Goal: Contribute content: Contribute content

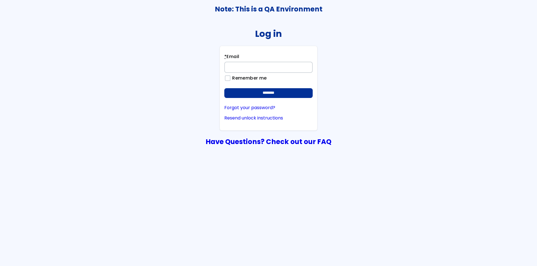
click at [276, 67] on input "* Email" at bounding box center [268, 67] width 88 height 11
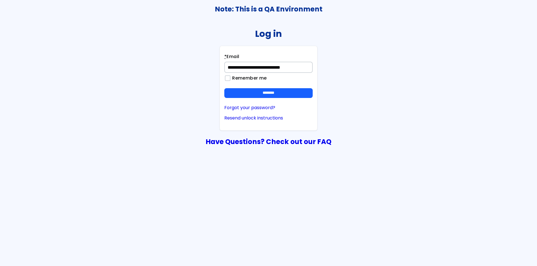
type input "**********"
click at [283, 92] on input "********" at bounding box center [268, 93] width 88 height 10
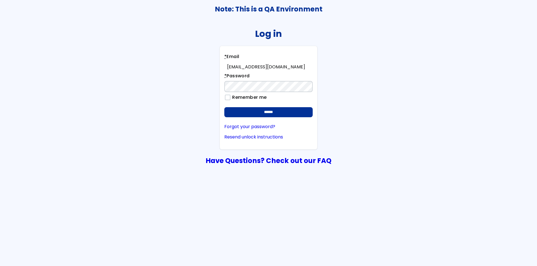
click at [224, 107] on input "******" at bounding box center [268, 112] width 88 height 10
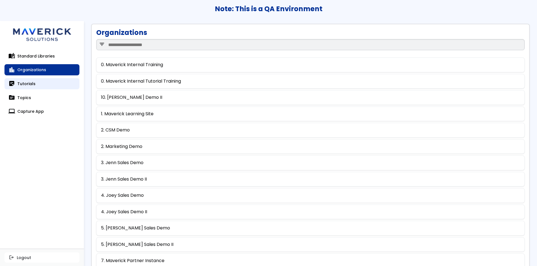
click at [48, 83] on link "sticky_note_2 Tutorials" at bounding box center [41, 83] width 75 height 11
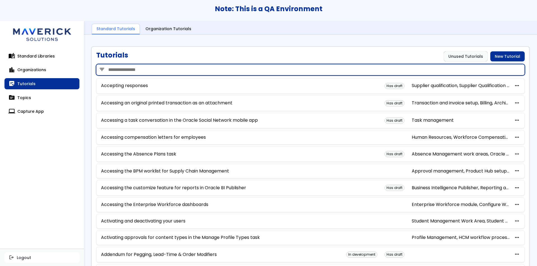
click at [148, 70] on input "search" at bounding box center [310, 69] width 428 height 11
type input "**********"
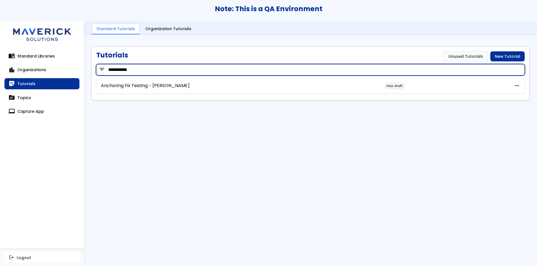
click at [148, 70] on input "**********" at bounding box center [310, 69] width 428 height 11
type input "*"
click at [421, 72] on input "***" at bounding box center [310, 69] width 428 height 11
type input "***"
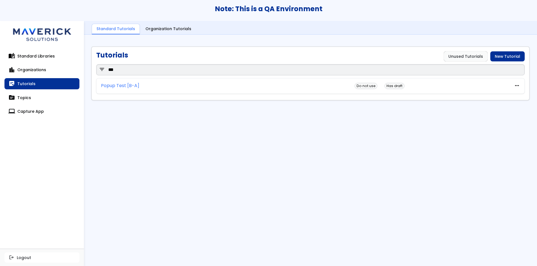
click at [115, 83] on link "Popup Test [B-A]" at bounding box center [120, 85] width 38 height 5
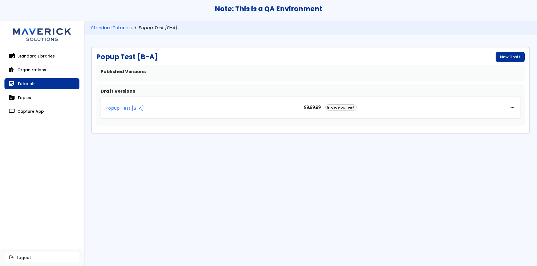
click at [122, 107] on p "Popup Test [B-A]" at bounding box center [124, 108] width 38 height 5
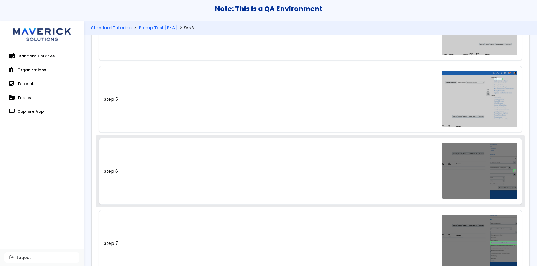
scroll to position [334, 0]
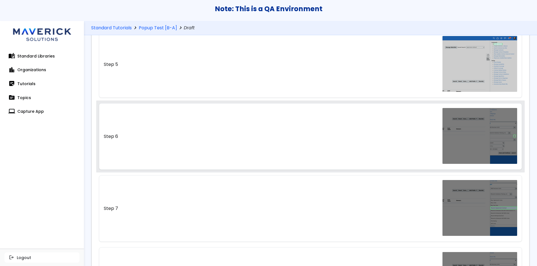
click at [302, 151] on link "Step 6" at bounding box center [310, 136] width 423 height 67
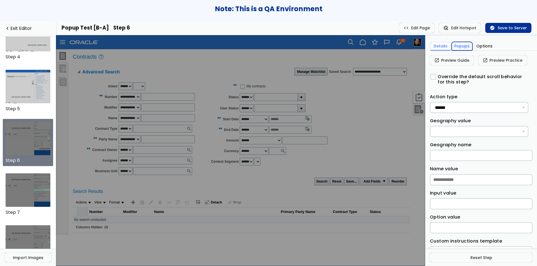
click at [466, 48] on button "Popups" at bounding box center [461, 46] width 21 height 9
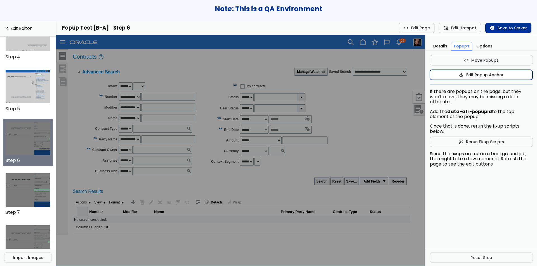
click at [452, 74] on button "anchor Edit Popup Anchor" at bounding box center [480, 75] width 103 height 10
click at [434, 75] on button "anchor Stop Anchor Edits" at bounding box center [480, 75] width 103 height 10
click at [433, 76] on button "anchor Edit Popup Anchor" at bounding box center [480, 75] width 103 height 10
click at [445, 76] on button "anchor Stop Anchor Edits" at bounding box center [480, 75] width 103 height 10
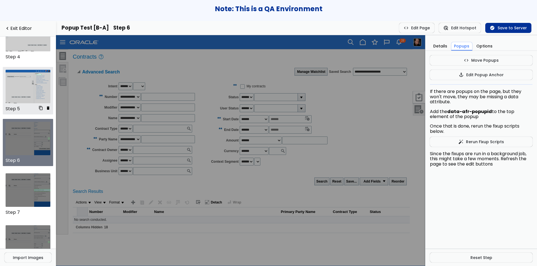
click at [24, 88] on img at bounding box center [28, 87] width 45 height 34
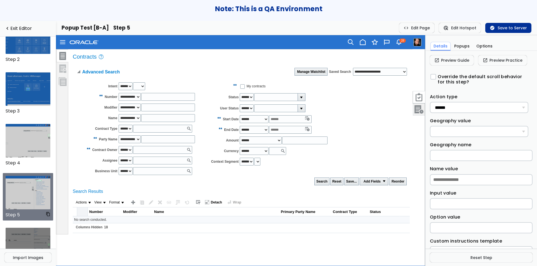
scroll to position [73, 0]
click at [499, 61] on link "open_in_new Preview Practice" at bounding box center [502, 60] width 49 height 10
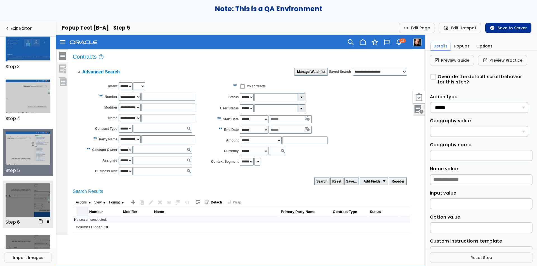
click at [21, 204] on img at bounding box center [28, 201] width 45 height 34
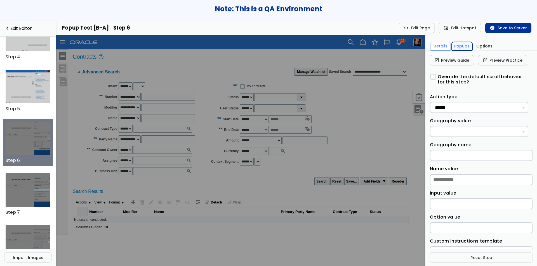
click at [462, 46] on button "Popups" at bounding box center [461, 46] width 21 height 9
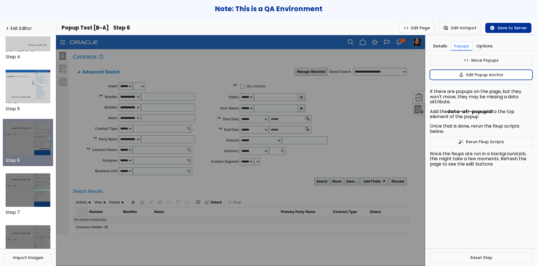
click at [466, 79] on button "anchor Edit Popup Anchor" at bounding box center [480, 75] width 103 height 10
click at [451, 76] on button "anchor Stop Anchor Edits" at bounding box center [480, 75] width 103 height 10
click at [439, 46] on button "Details" at bounding box center [440, 46] width 20 height 9
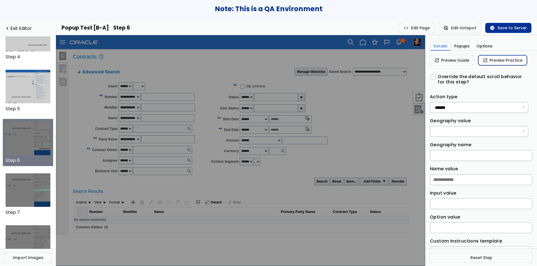
click at [485, 61] on span "open_in_new" at bounding box center [484, 60] width 5 height 4
click at [464, 45] on button "Popups" at bounding box center [461, 46] width 21 height 9
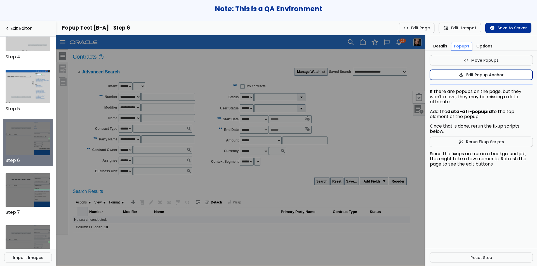
click at [442, 75] on button "anchor Edit Popup Anchor" at bounding box center [480, 75] width 103 height 10
click at [240, 84] on td "**" at bounding box center [221, 85] width 37 height 11
click at [279, 73] on td at bounding box center [206, 72] width 172 height 10
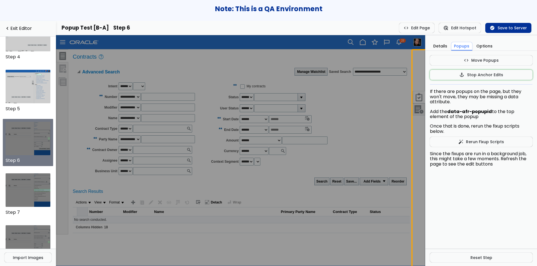
click at [416, 86] on td at bounding box center [418, 174] width 14 height 251
click at [93, 73] on h1 "Advanced Search" at bounding box center [100, 72] width 37 height 5
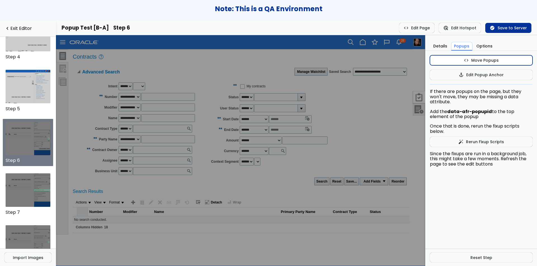
click at [509, 58] on button "code Move Popups" at bounding box center [480, 60] width 103 height 10
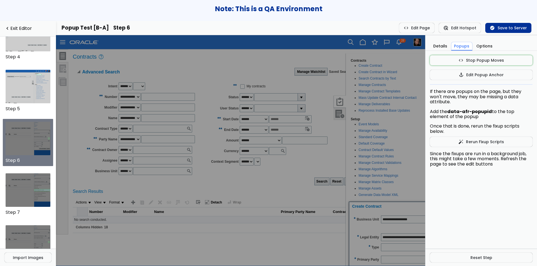
click at [338, 99] on img at bounding box center [340, 102] width 12 height 12
click at [439, 62] on button "code Stop Popup Moves" at bounding box center [480, 60] width 103 height 10
click at [452, 76] on button "anchor Edit Popup Anchor" at bounding box center [480, 75] width 103 height 10
click at [371, 204] on div "Create Contract" at bounding box center [402, 206] width 101 height 4
click at [108, 73] on h1 "Advanced Search" at bounding box center [100, 72] width 37 height 5
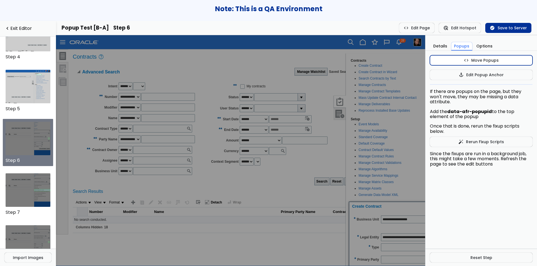
click at [446, 63] on button "code Move Popups" at bounding box center [480, 60] width 103 height 10
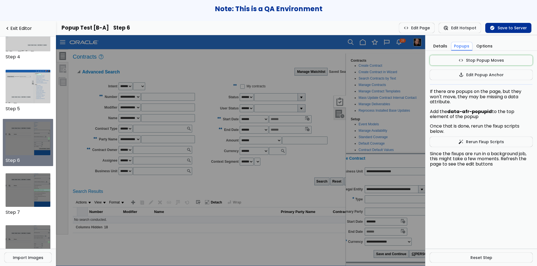
drag, startPoint x: 392, startPoint y: 206, endPoint x: 376, endPoint y: 158, distance: 50.7
click at [376, 158] on div "Create Contract" at bounding box center [386, 158] width 101 height 4
click at [457, 58] on button "code Stop Popup Moves" at bounding box center [480, 60] width 103 height 10
click at [30, 190] on img at bounding box center [28, 191] width 45 height 34
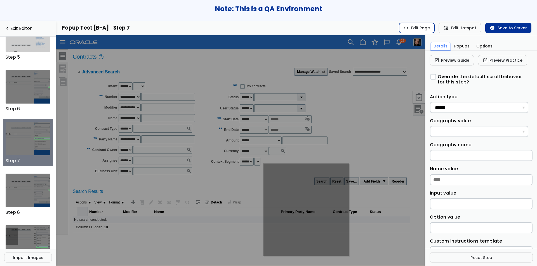
click at [428, 27] on button "code Edit Page" at bounding box center [416, 28] width 35 height 10
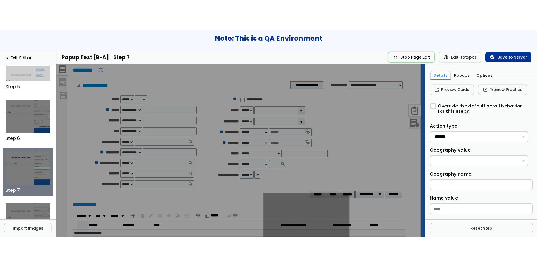
scroll to position [10, 0]
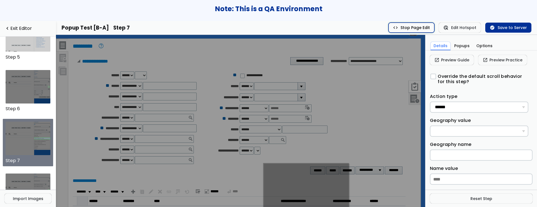
click at [427, 30] on button "code Stop Page Edit" at bounding box center [411, 28] width 46 height 10
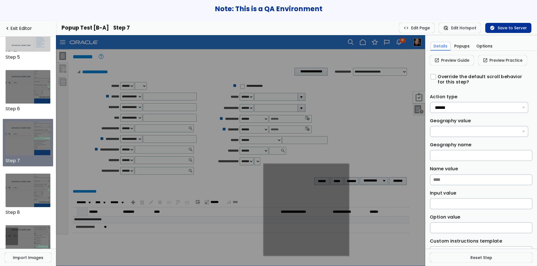
scroll to position [0, 0]
click at [456, 47] on button "Popups" at bounding box center [461, 46] width 21 height 9
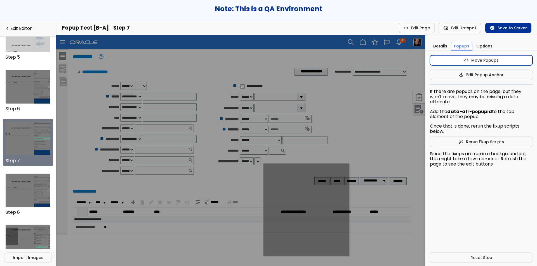
click at [455, 61] on button "code Move Popups" at bounding box center [480, 60] width 103 height 10
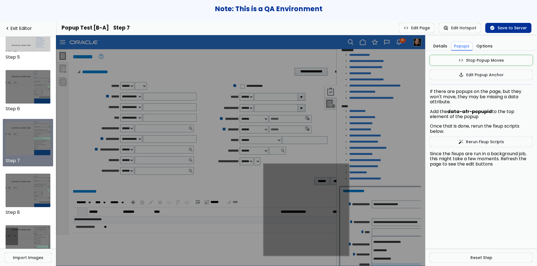
click at [334, 95] on img at bounding box center [330, 92] width 12 height 12
click at [438, 62] on button "code Stop Popup Moves" at bounding box center [480, 60] width 103 height 10
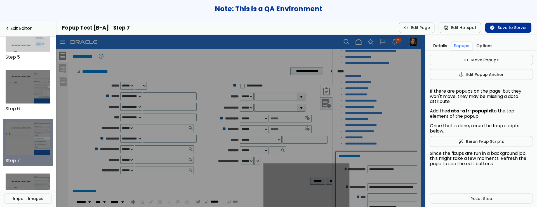
scroll to position [42, 0]
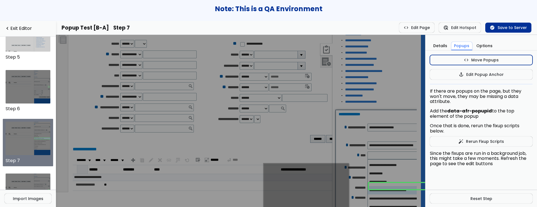
drag, startPoint x: 435, startPoint y: 58, endPoint x: 425, endPoint y: 73, distance: 18.5
click at [435, 58] on button "code Move Popups" at bounding box center [480, 60] width 103 height 10
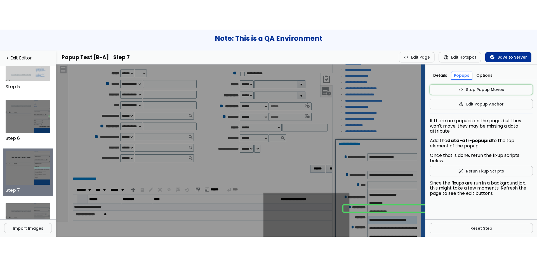
scroll to position [0, 0]
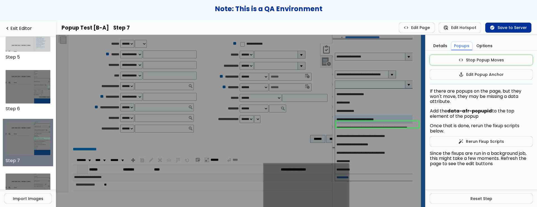
drag, startPoint x: 354, startPoint y: 107, endPoint x: 338, endPoint y: 50, distance: 59.1
click at [338, 46] on div "**********" at bounding box center [360, 43] width 108 height 4
click at [433, 58] on button "code Stop Popup Moves" at bounding box center [480, 60] width 103 height 10
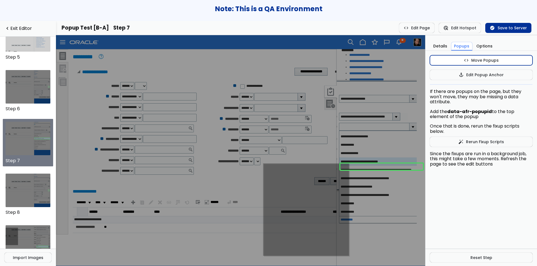
click at [446, 61] on button "code Move Popups" at bounding box center [480, 60] width 103 height 10
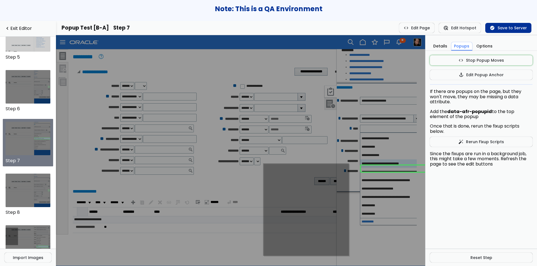
drag, startPoint x: 360, startPoint y: 92, endPoint x: 377, endPoint y: 94, distance: 16.6
click at [377, 90] on div "**********" at bounding box center [385, 88] width 108 height 4
click at [458, 60] on button "code Stop Popup Moves" at bounding box center [480, 60] width 103 height 10
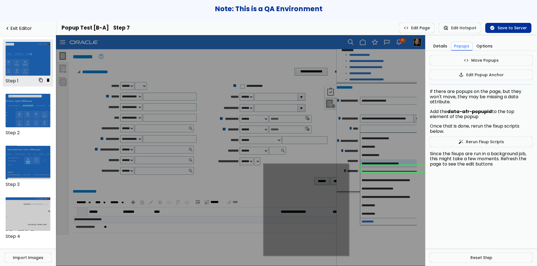
click at [34, 60] on img at bounding box center [28, 59] width 45 height 34
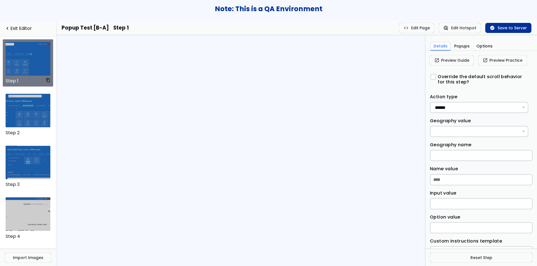
click at [34, 60] on img at bounding box center [28, 59] width 45 height 34
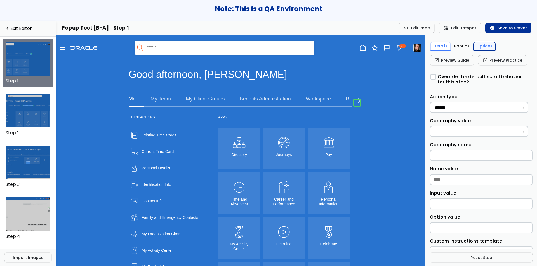
click at [476, 45] on button "Options" at bounding box center [484, 46] width 22 height 9
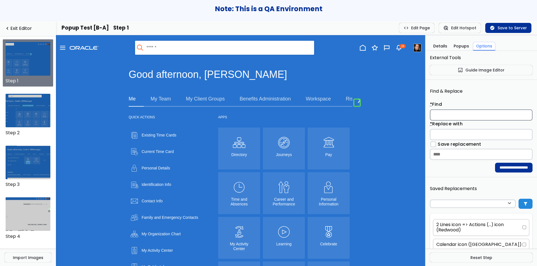
click at [462, 116] on input "* Find" at bounding box center [480, 115] width 103 height 11
type input "*********"
click at [459, 142] on label "Save replacement" at bounding box center [458, 144] width 46 height 5
click at [455, 145] on label "Save replacement" at bounding box center [458, 144] width 46 height 5
click at [450, 135] on input "* Replace with" at bounding box center [480, 134] width 103 height 11
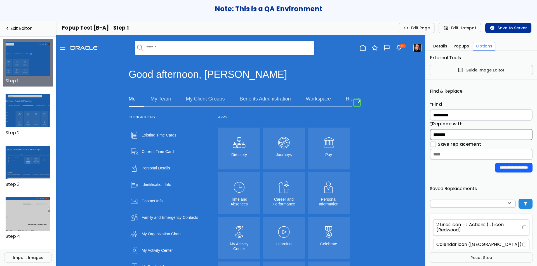
type input "*******"
click at [495, 166] on input "**********" at bounding box center [513, 168] width 37 height 10
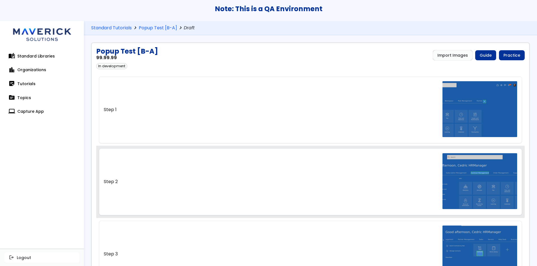
click at [411, 179] on link "Step 2" at bounding box center [310, 182] width 423 height 67
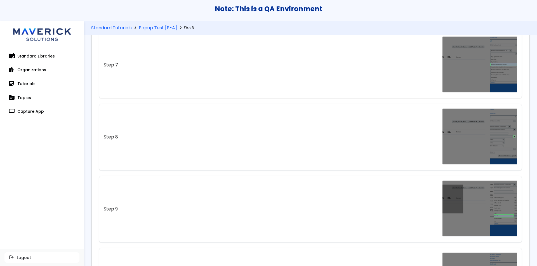
scroll to position [478, 0]
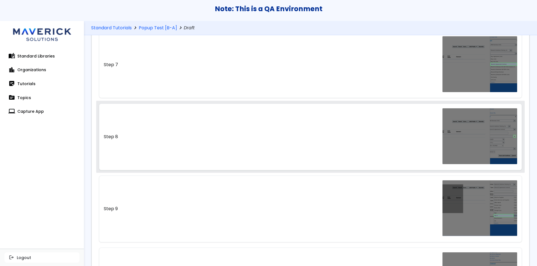
click at [381, 154] on link "Step 8" at bounding box center [310, 137] width 423 height 67
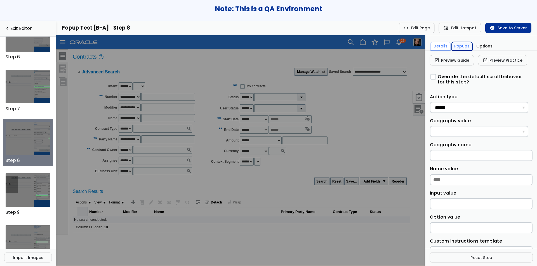
click at [459, 48] on button "Popups" at bounding box center [461, 46] width 21 height 9
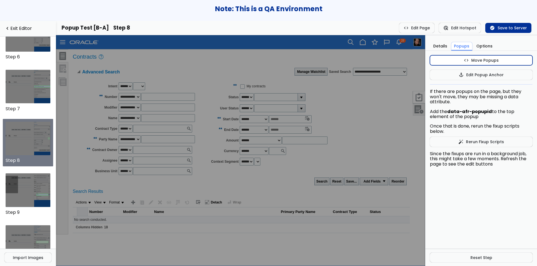
click at [452, 63] on button "code Move Popups" at bounding box center [480, 60] width 103 height 10
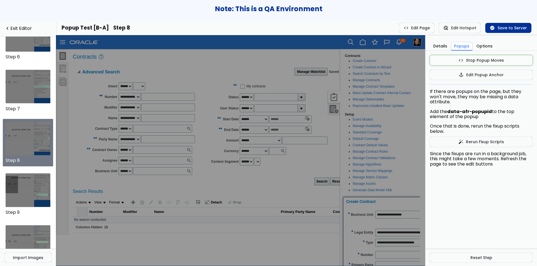
click at [332, 96] on img at bounding box center [334, 97] width 12 height 12
click at [471, 61] on button "code Stop Popup Moves" at bounding box center [480, 60] width 103 height 10
click at [466, 74] on button "anchor Edit Popup Anchor" at bounding box center [480, 75] width 103 height 10
click at [466, 74] on button "anchor Stop Anchor Edits" at bounding box center [480, 75] width 103 height 10
click at [462, 63] on button "code Move Popups" at bounding box center [480, 60] width 103 height 10
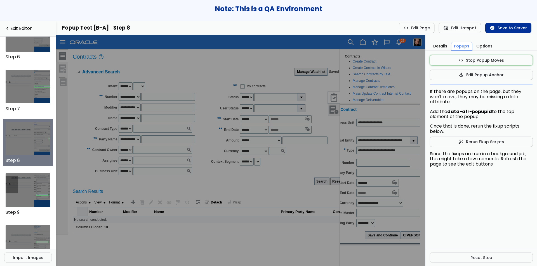
drag, startPoint x: 385, startPoint y: 202, endPoint x: 366, endPoint y: 110, distance: 94.7
click at [366, 110] on div "Create Contract" at bounding box center [377, 109] width 101 height 4
click at [462, 62] on span "code" at bounding box center [460, 60] width 5 height 4
click at [24, 29] on link "navigate_before Exit Editor" at bounding box center [27, 28] width 47 height 5
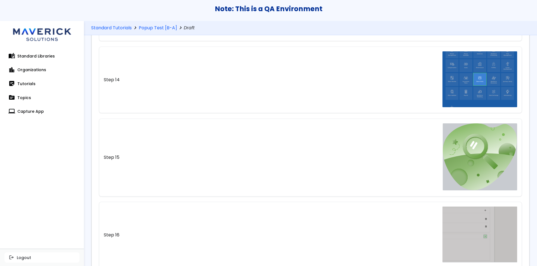
scroll to position [967, 0]
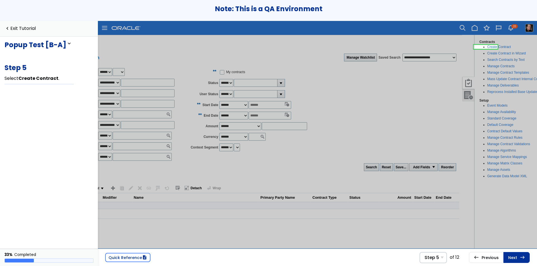
scroll to position [0, 80]
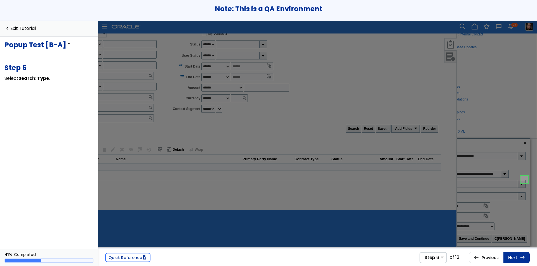
scroll to position [10, 50]
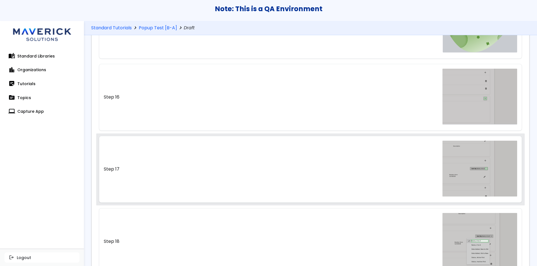
scroll to position [1178, 0]
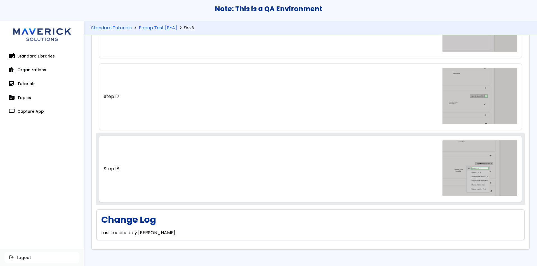
click at [346, 165] on link "Step 18" at bounding box center [310, 169] width 423 height 67
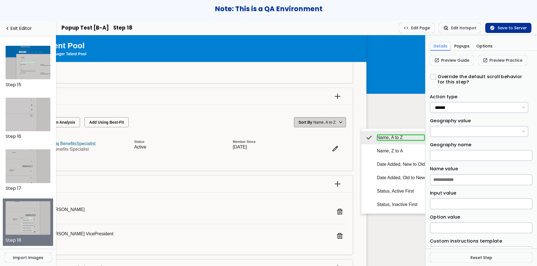
scroll to position [66, 59]
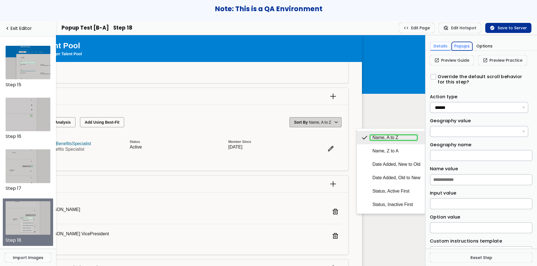
click at [459, 45] on button "Popups" at bounding box center [461, 46] width 21 height 9
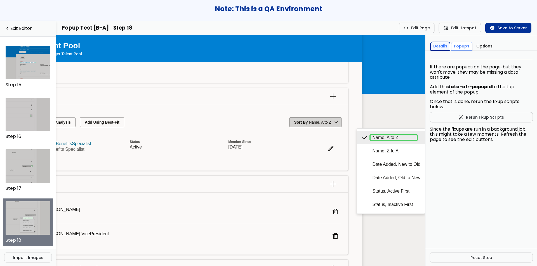
click at [441, 47] on button "Details" at bounding box center [440, 46] width 20 height 9
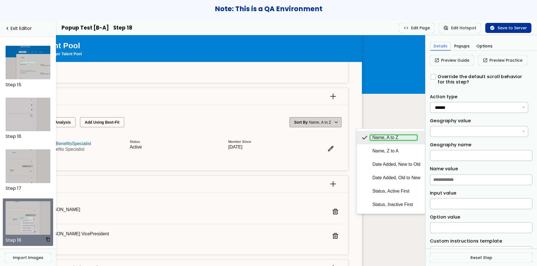
click at [46, 241] on span "content_copy" at bounding box center [48, 240] width 4 height 4
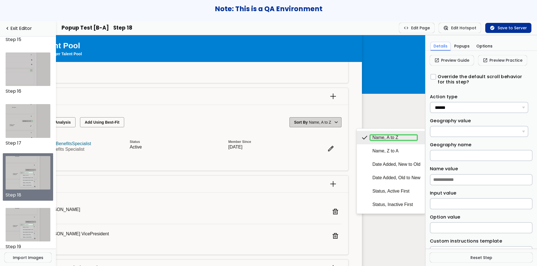
scroll to position [774, 0]
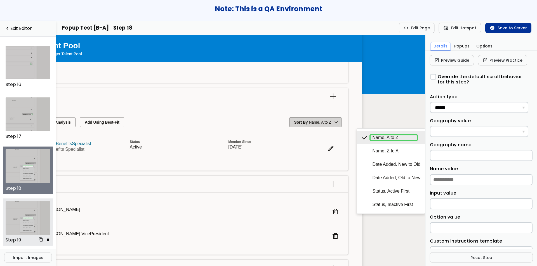
click at [35, 222] on img at bounding box center [28, 218] width 45 height 34
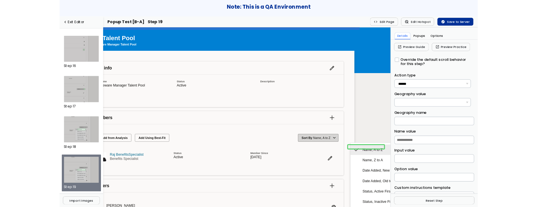
scroll to position [15, 59]
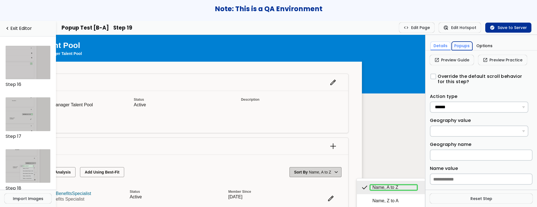
click at [460, 44] on button "Popups" at bounding box center [461, 46] width 21 height 9
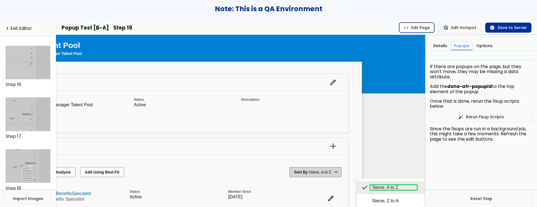
click at [421, 28] on button "code Edit Page" at bounding box center [416, 28] width 35 height 10
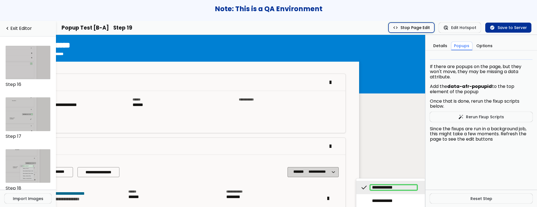
click at [421, 28] on button "code Stop Page Edit" at bounding box center [411, 28] width 46 height 10
click at [502, 25] on button "check_circle Save to Server" at bounding box center [508, 28] width 46 height 10
click at [26, 120] on img at bounding box center [28, 115] width 45 height 34
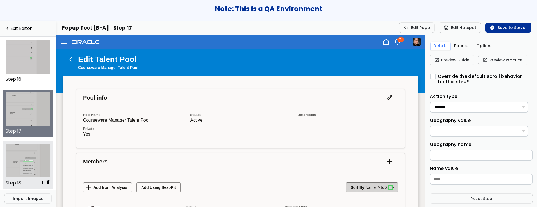
click at [24, 158] on img at bounding box center [28, 161] width 45 height 34
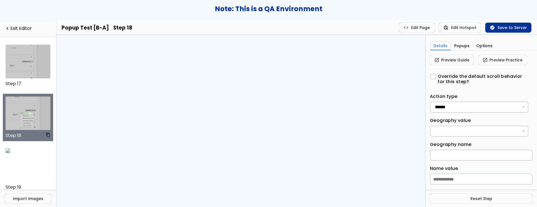
scroll to position [832, 0]
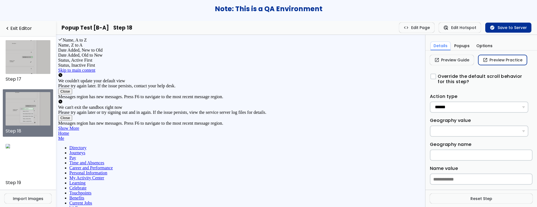
click at [512, 61] on link "open_in_new Preview Practice" at bounding box center [502, 60] width 49 height 10
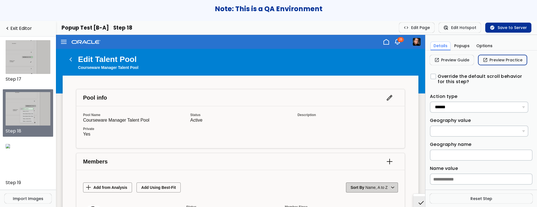
scroll to position [833, 0]
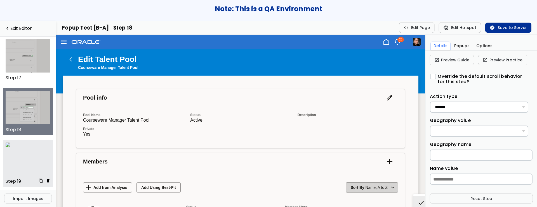
click at [10, 147] on img at bounding box center [8, 145] width 4 height 4
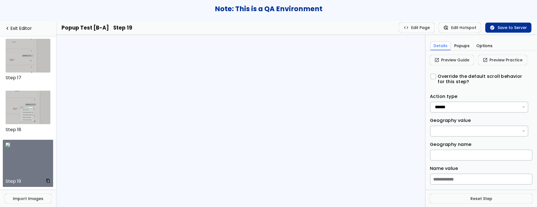
scroll to position [833, 0]
click at [457, 46] on button "Popups" at bounding box center [461, 46] width 21 height 9
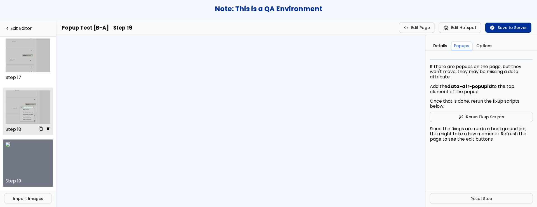
click at [18, 116] on img at bounding box center [28, 108] width 45 height 34
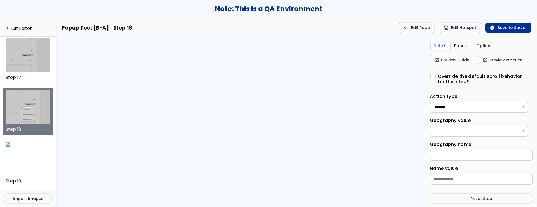
scroll to position [832, 0]
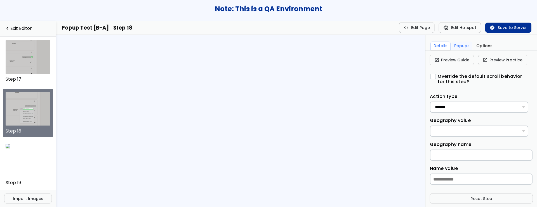
click at [462, 48] on button "Popups" at bounding box center [461, 46] width 21 height 9
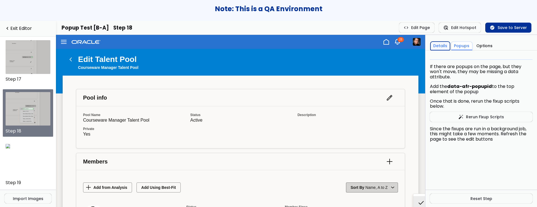
click at [439, 47] on button "Details" at bounding box center [440, 46] width 20 height 9
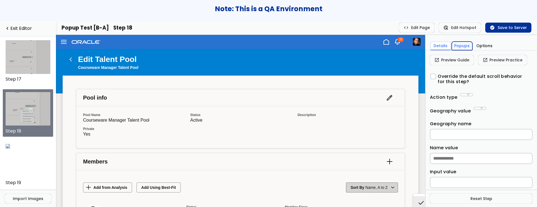
click at [457, 45] on button "Popups" at bounding box center [461, 46] width 21 height 9
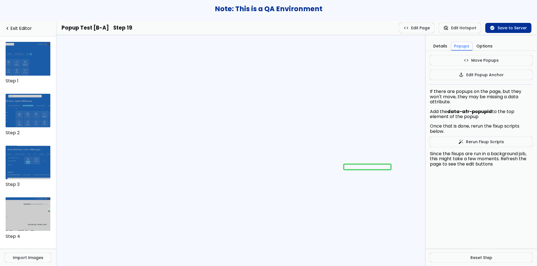
scroll to position [774, 0]
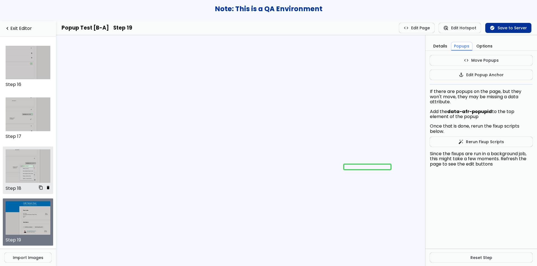
click at [27, 170] on img at bounding box center [28, 166] width 45 height 34
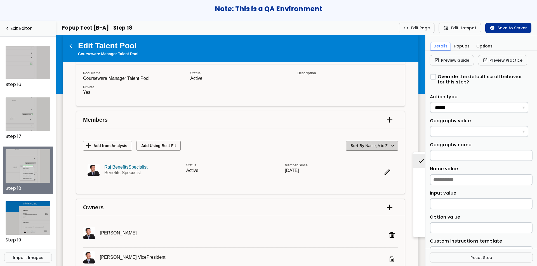
scroll to position [42, 0]
click at [25, 218] on img at bounding box center [28, 218] width 45 height 34
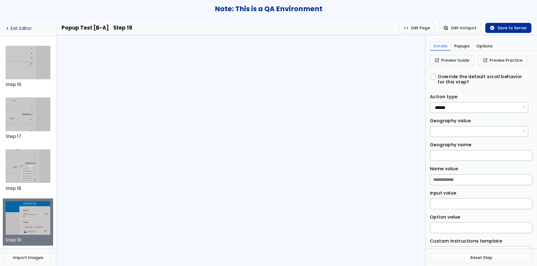
click at [22, 29] on link "navigate_before Exit Editor" at bounding box center [27, 28] width 47 height 5
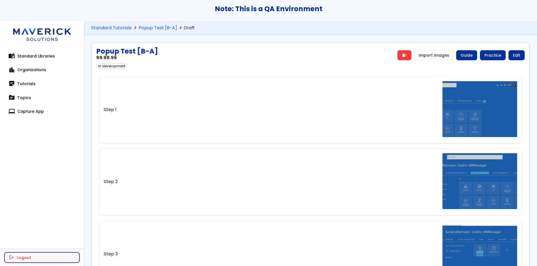
click at [40, 256] on button "logout Logout" at bounding box center [41, 258] width 75 height 10
